Goal: Task Accomplishment & Management: Use online tool/utility

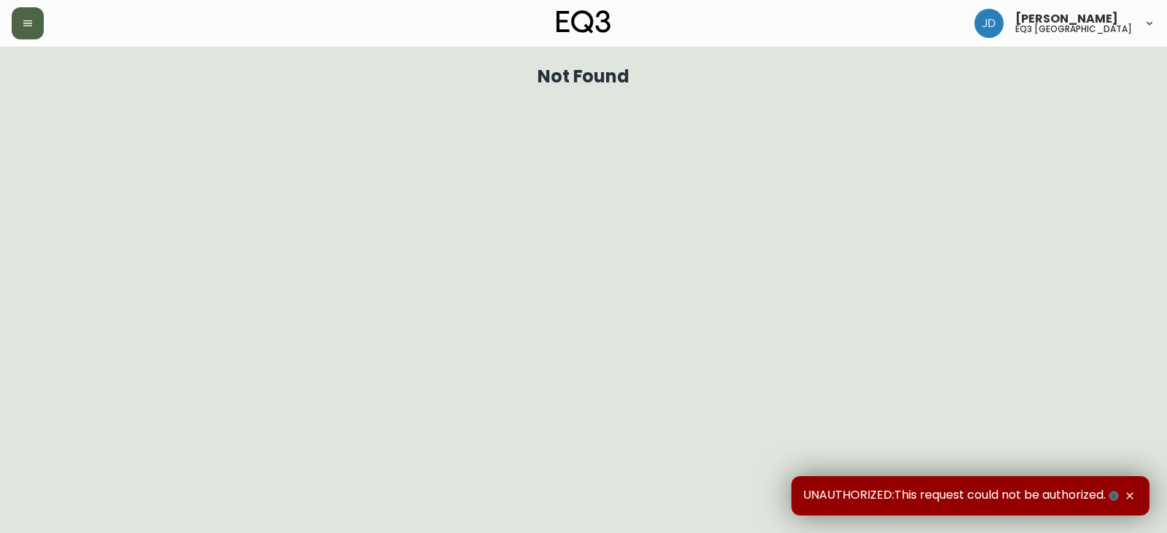
click at [34, 30] on button "button" at bounding box center [28, 23] width 32 height 32
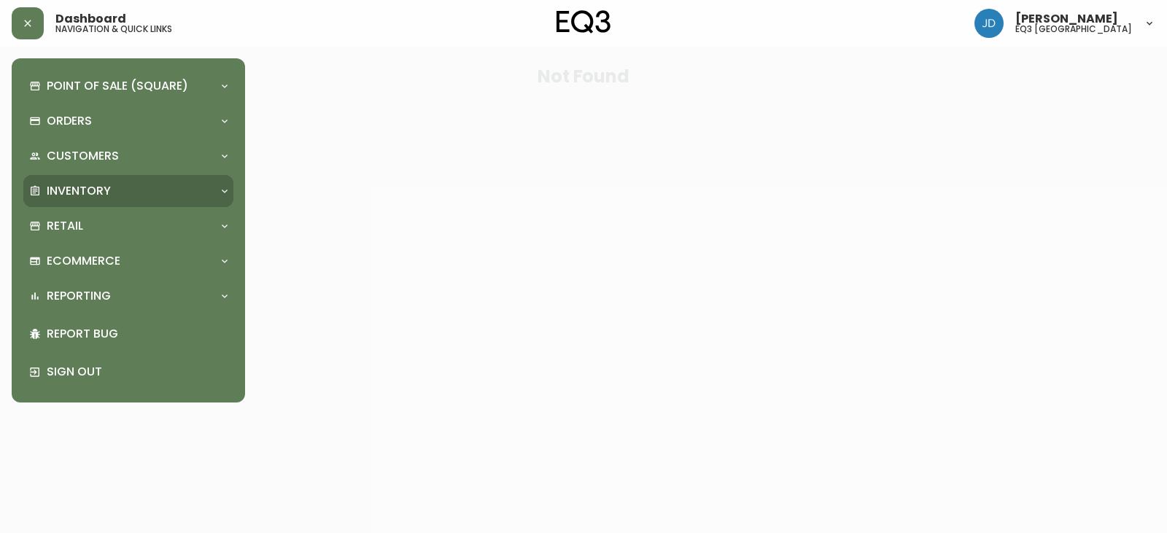
click at [90, 186] on p "Inventory" at bounding box center [79, 191] width 64 height 16
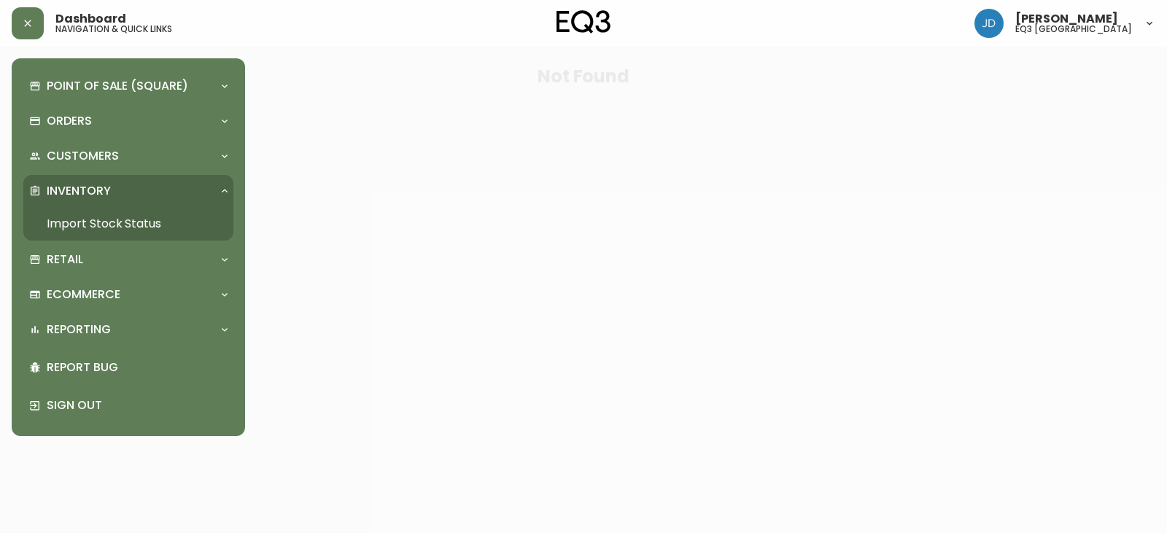
click at [95, 220] on link "Import Stock Status" at bounding box center [128, 224] width 210 height 34
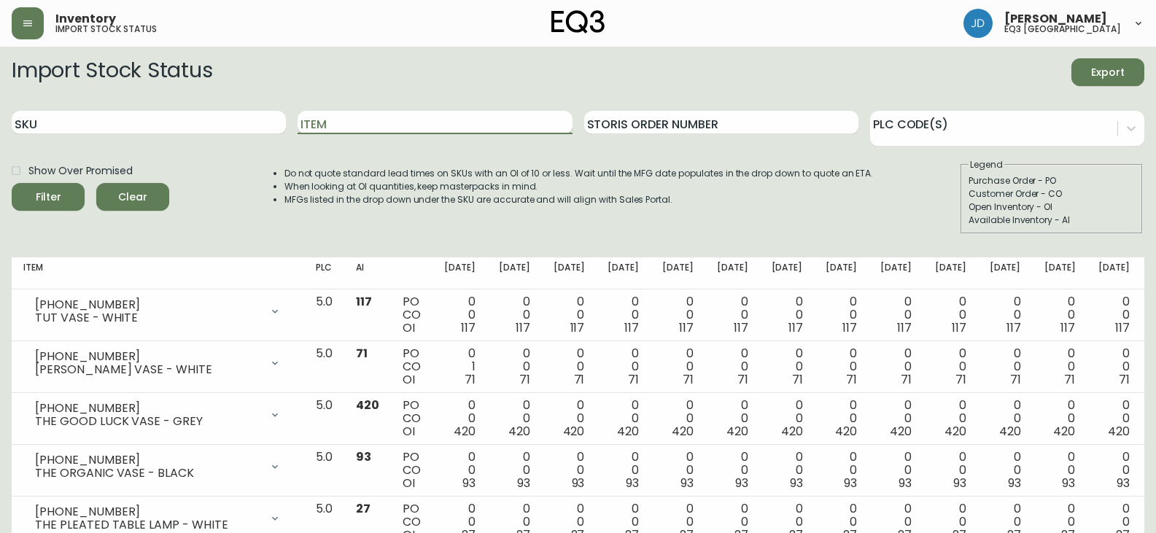
click at [397, 120] on input "Item" at bounding box center [435, 122] width 274 height 23
type input "O"
click at [64, 189] on span "Filter" at bounding box center [48, 197] width 50 height 18
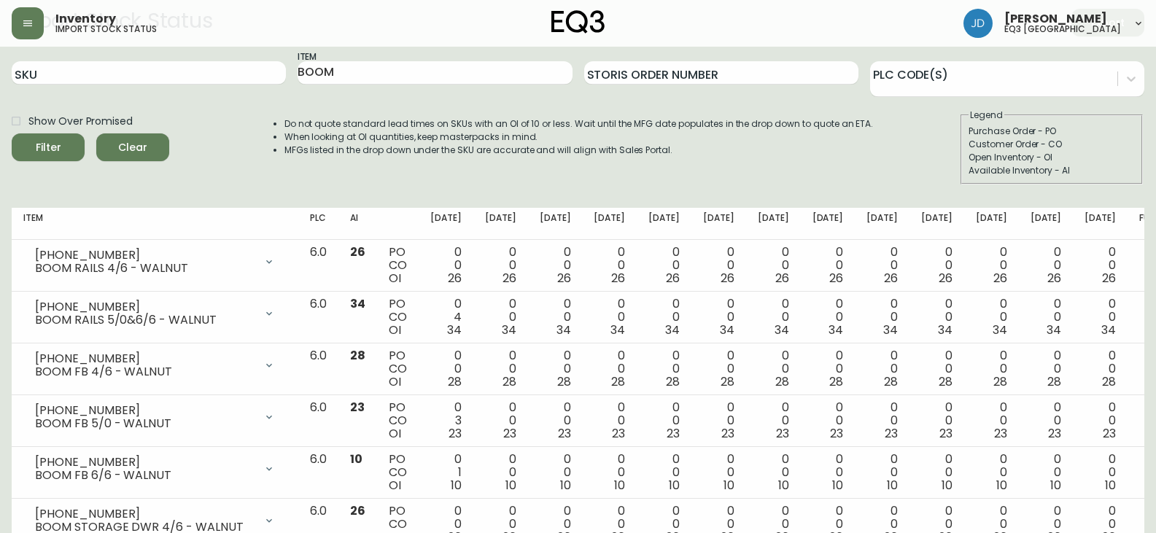
scroll to position [3, 0]
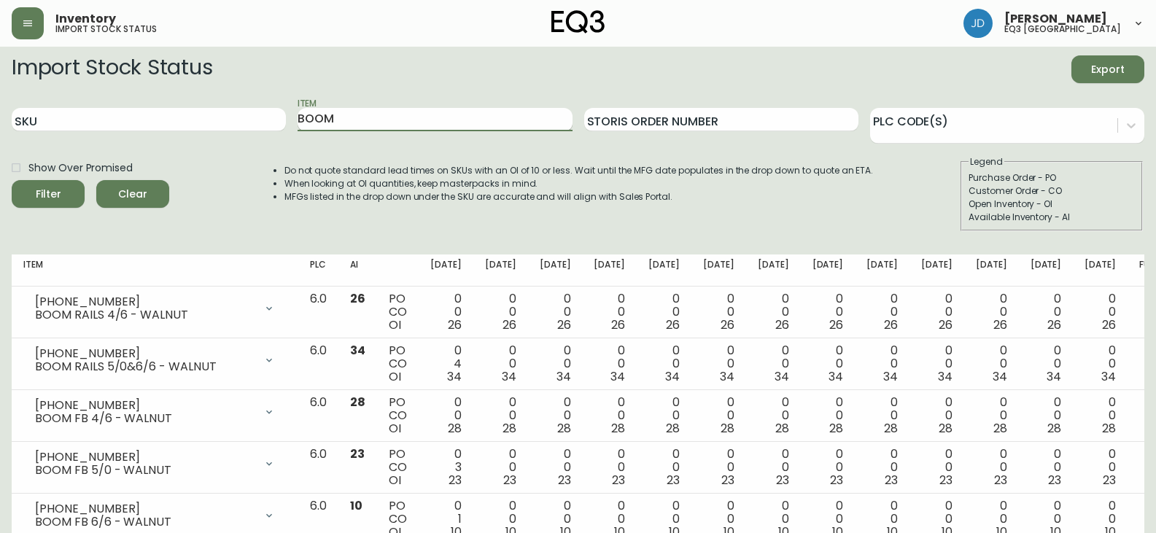
drag, startPoint x: 352, startPoint y: 115, endPoint x: 363, endPoint y: 118, distance: 12.2
click at [352, 115] on input "BOOM" at bounding box center [435, 119] width 274 height 23
click at [12, 180] on button "Filter" at bounding box center [48, 194] width 73 height 28
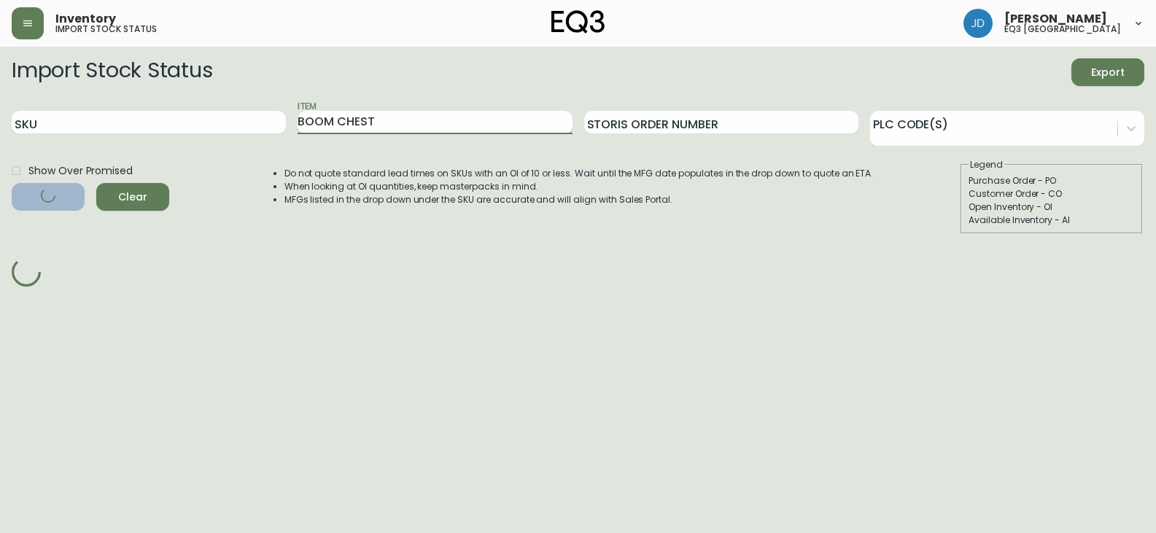
scroll to position [0, 0]
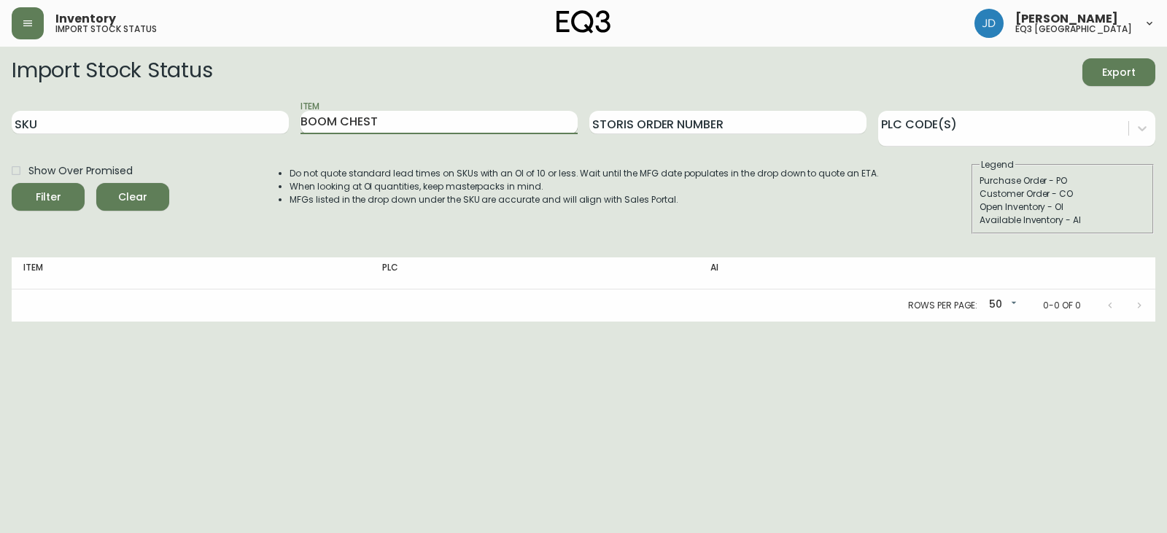
click at [340, 118] on input "BOOM CHEST" at bounding box center [439, 122] width 277 height 23
type input "CHEST"
click at [36, 187] on button "Filter" at bounding box center [48, 197] width 73 height 28
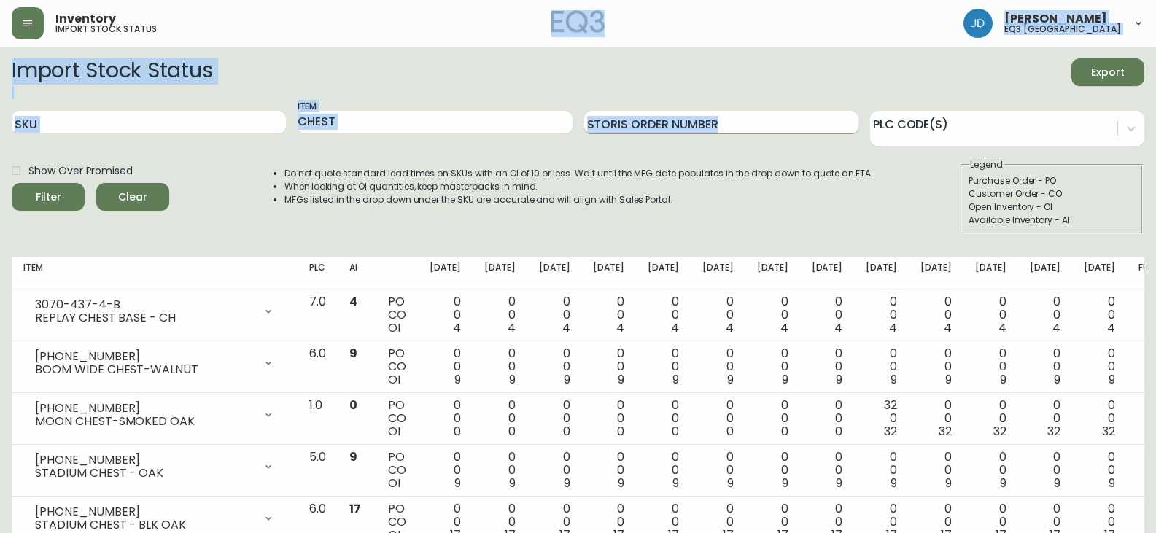
drag, startPoint x: 672, startPoint y: 36, endPoint x: 696, endPoint y: 133, distance: 99.2
click at [696, 133] on div "Inventory import stock status John DaSilva eq3 winnipeg Import Stock Status Exp…" at bounding box center [578, 523] width 1156 height 1047
click at [535, 105] on div "Item CHEST" at bounding box center [435, 122] width 274 height 47
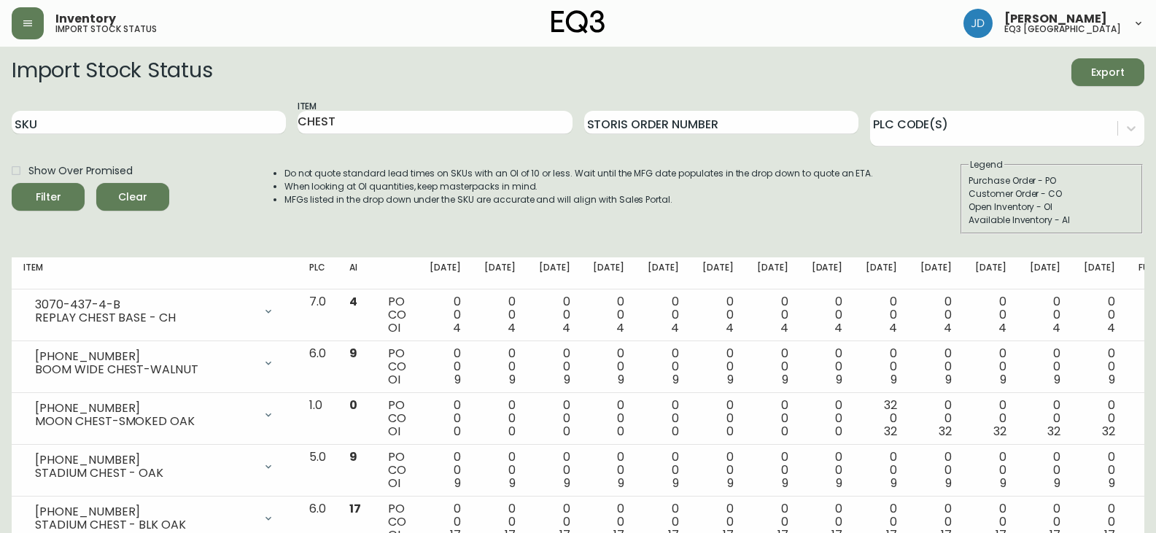
click at [1138, 18] on icon at bounding box center [1139, 24] width 12 height 12
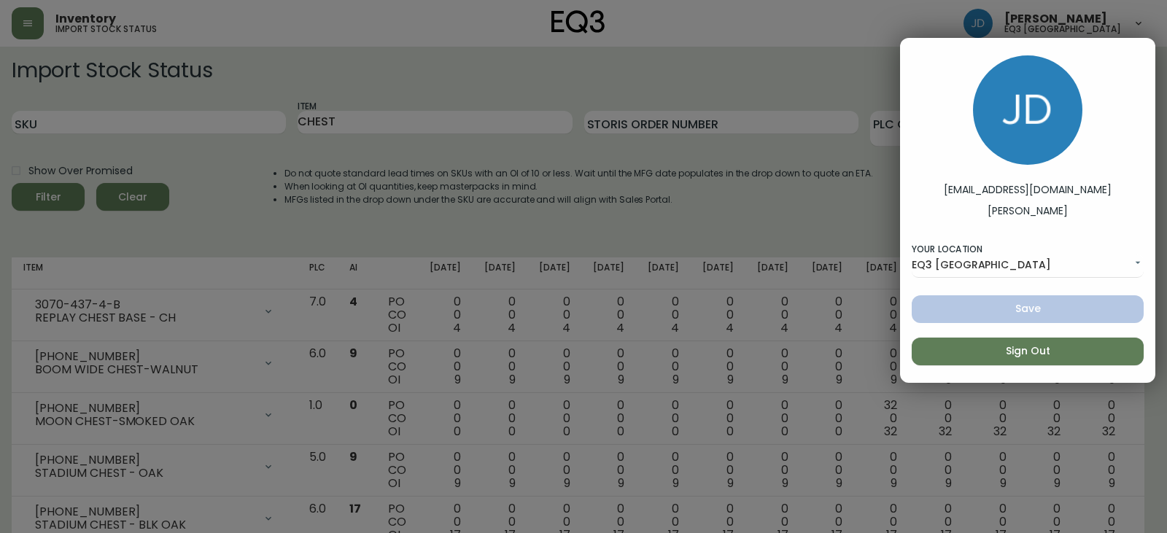
click at [627, 163] on div at bounding box center [583, 266] width 1167 height 533
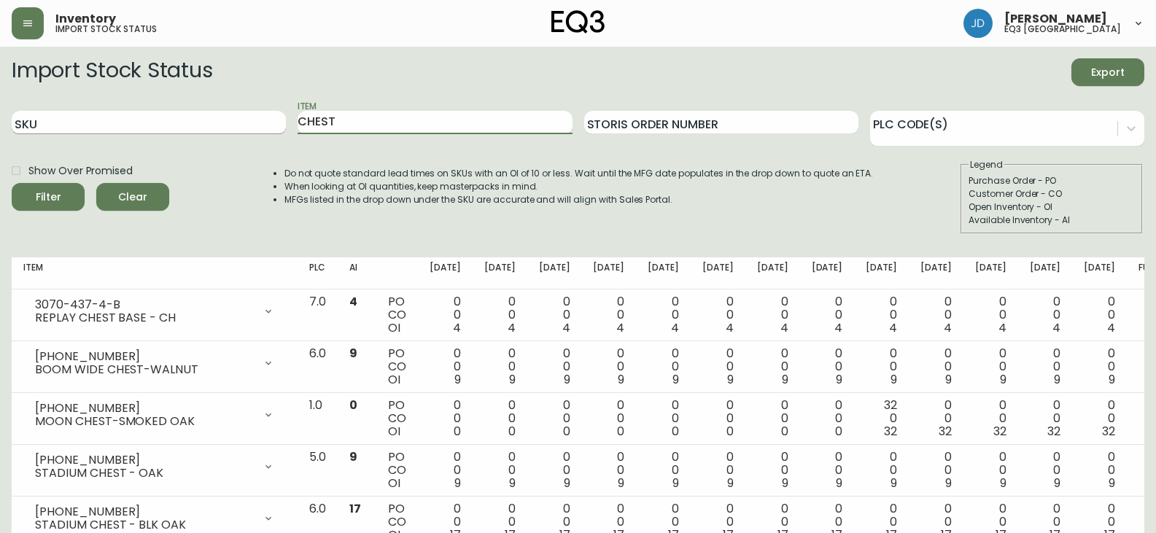
drag, startPoint x: 360, startPoint y: 122, endPoint x: 153, endPoint y: 119, distance: 207.2
click at [154, 119] on div "SKU Item CHEST Storis Order Number PLC Code(s)" at bounding box center [578, 122] width 1133 height 47
click at [153, 117] on input "SKU" at bounding box center [149, 122] width 274 height 23
paste input "6080-0437-13"
type input "6080-0437-13"
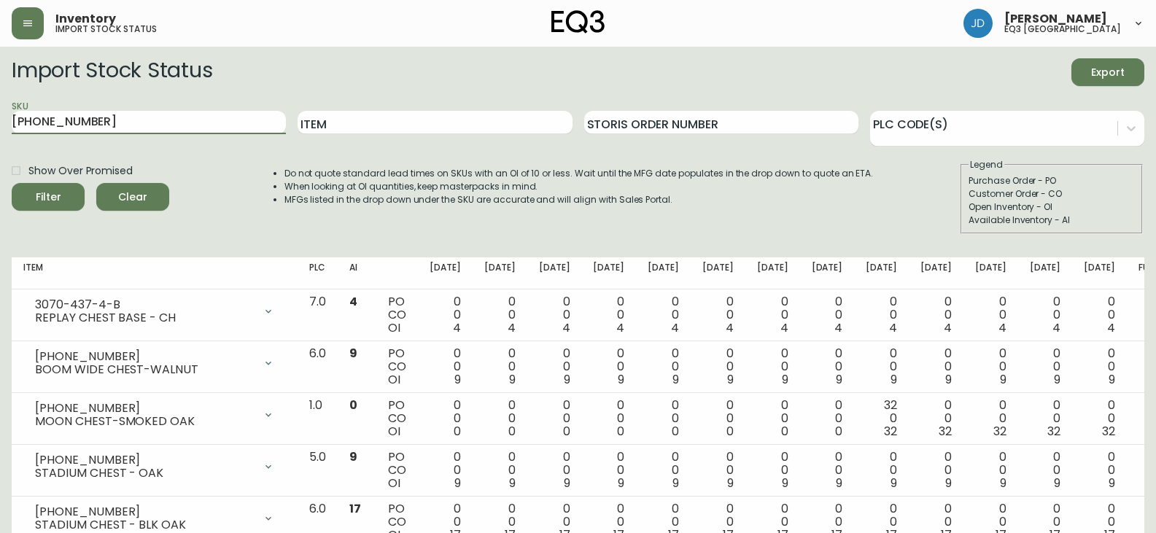
click at [47, 198] on icon "submit" at bounding box center [43, 195] width 15 height 15
